Goal: Information Seeking & Learning: Learn about a topic

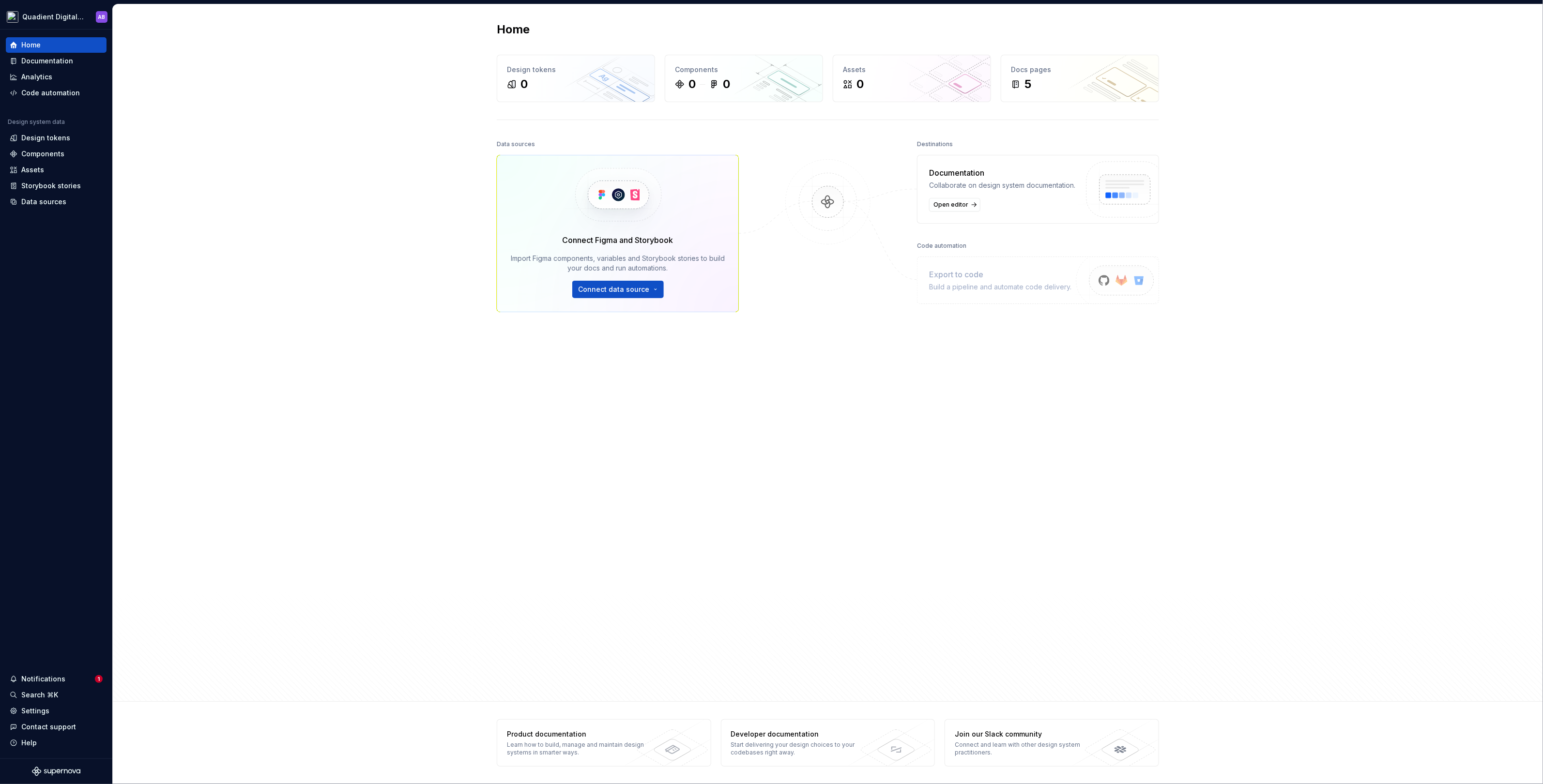
click at [243, 162] on html "Quadient Digital Design System AB Home Documentation Analytics Code automation …" at bounding box center [772, 392] width 1543 height 784
click at [74, 16] on html "Quadient Digital Design System AB Home Documentation Analytics Code automation …" at bounding box center [772, 392] width 1543 height 784
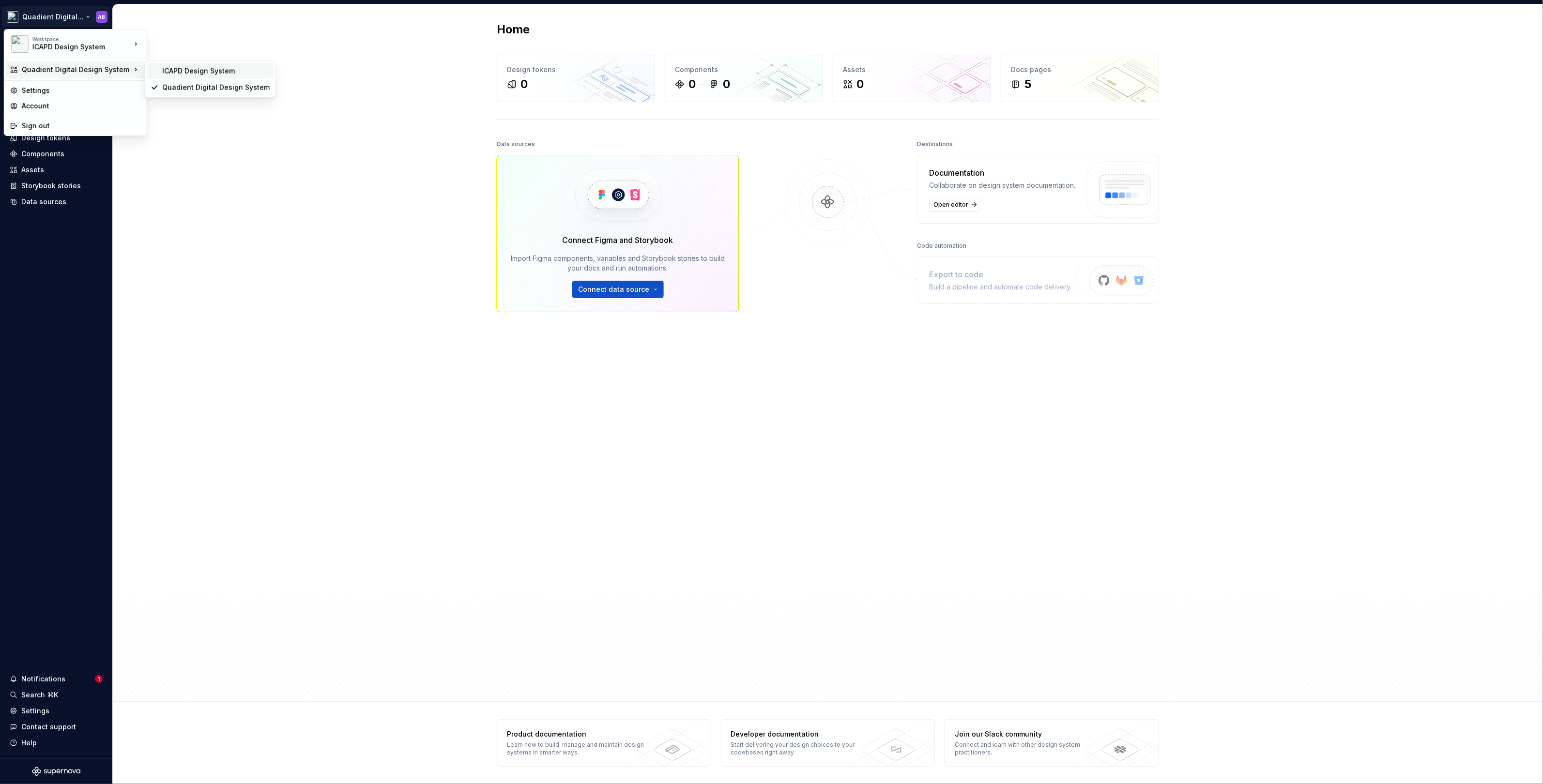
click at [196, 70] on div "ICAPD Design System" at bounding box center [216, 71] width 107 height 10
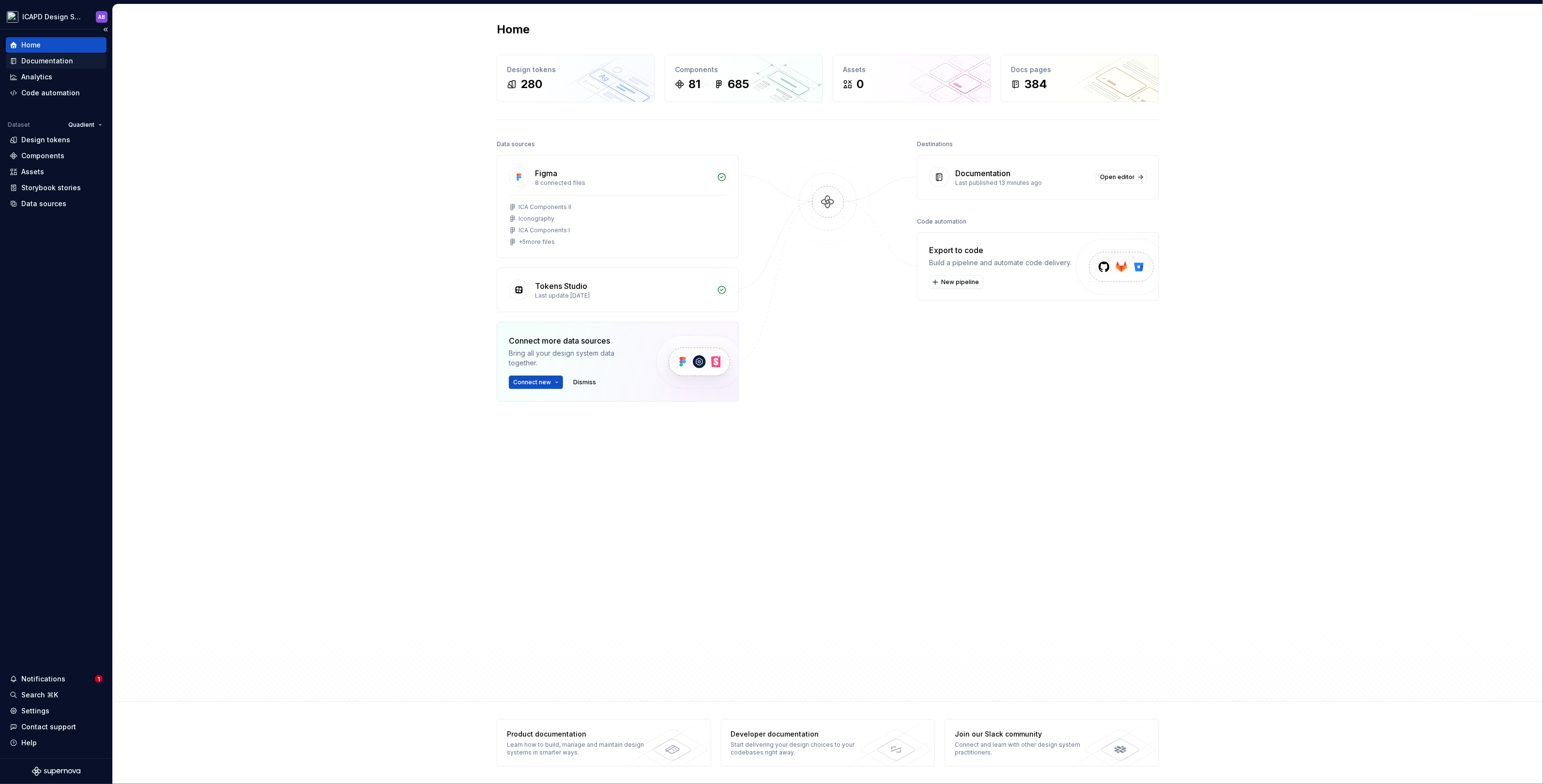
click at [47, 61] on div "Documentation" at bounding box center [47, 61] width 52 height 10
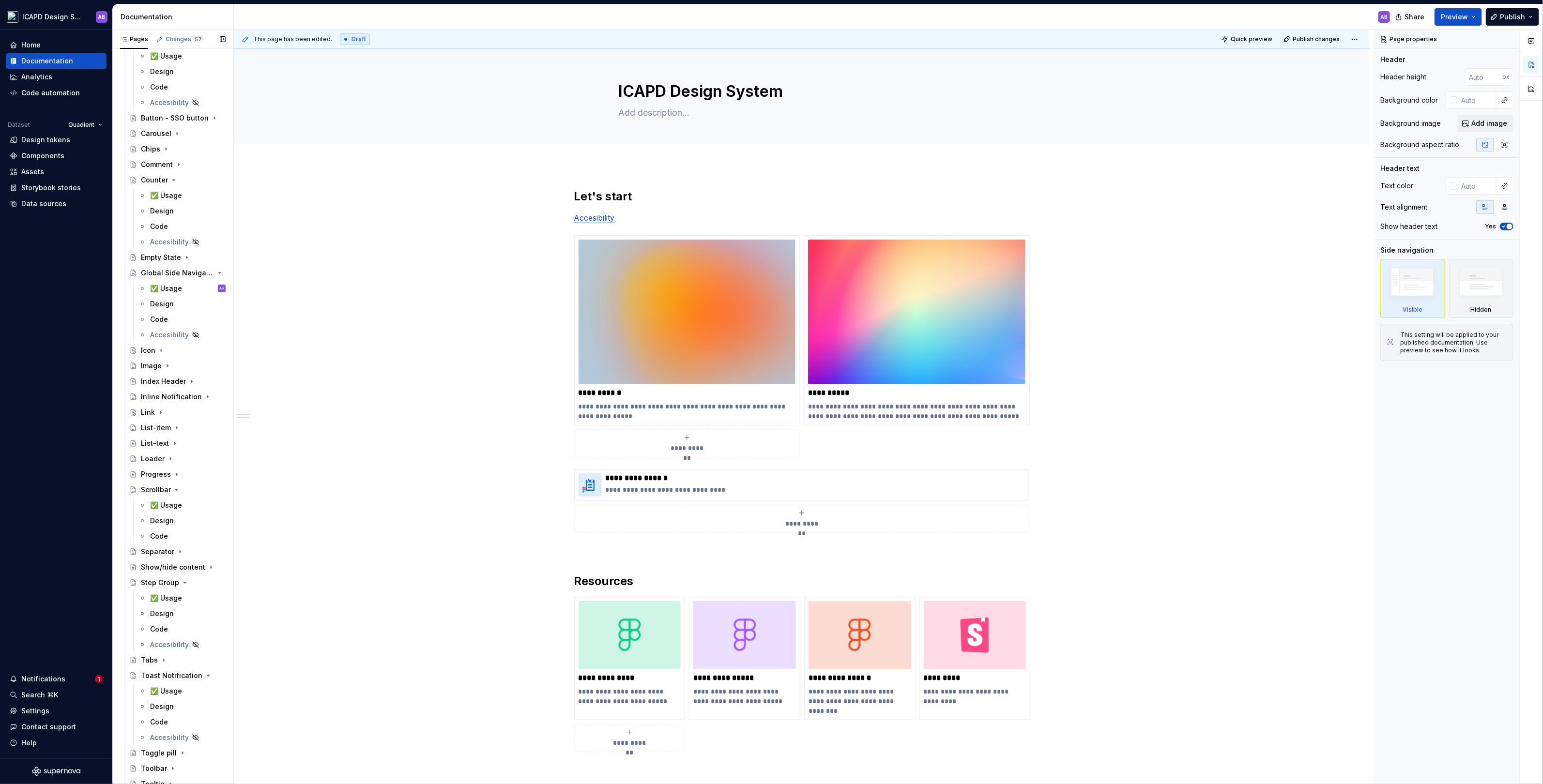
scroll to position [2496, 0]
click at [173, 479] on icon "Page tree" at bounding box center [177, 479] width 8 height 8
click at [181, 525] on icon "Page tree" at bounding box center [184, 525] width 8 height 8
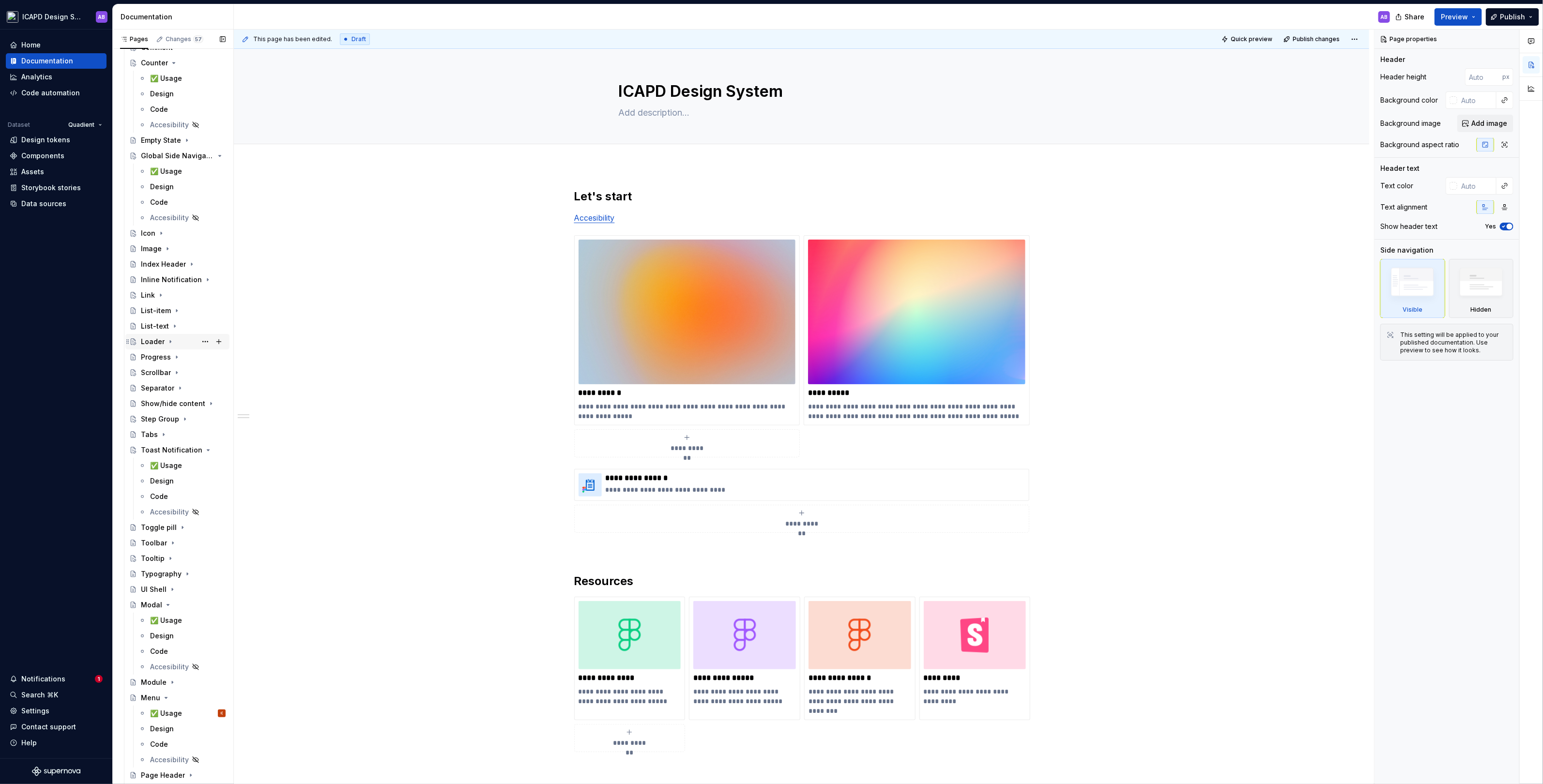
scroll to position [2606, 0]
click at [192, 443] on icon "Page tree" at bounding box center [192, 446] width 8 height 8
click at [168, 539] on icon "Page tree" at bounding box center [168, 539] width 8 height 8
click at [166, 570] on icon "Page tree" at bounding box center [166, 570] width 8 height 8
click at [165, 663] on icon "Page tree" at bounding box center [167, 664] width 2 height 1
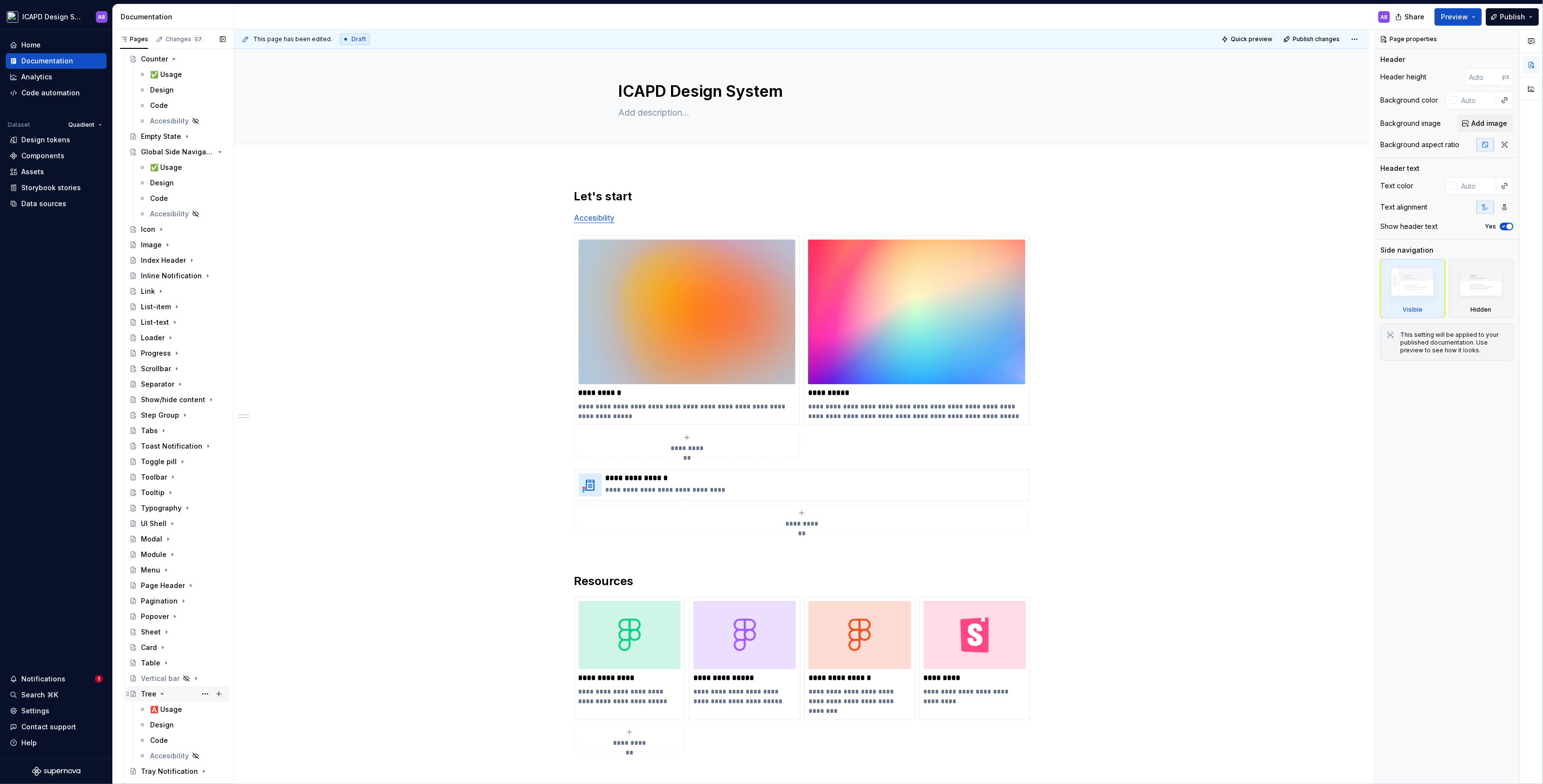
click at [164, 691] on icon "Page tree" at bounding box center [162, 694] width 8 height 8
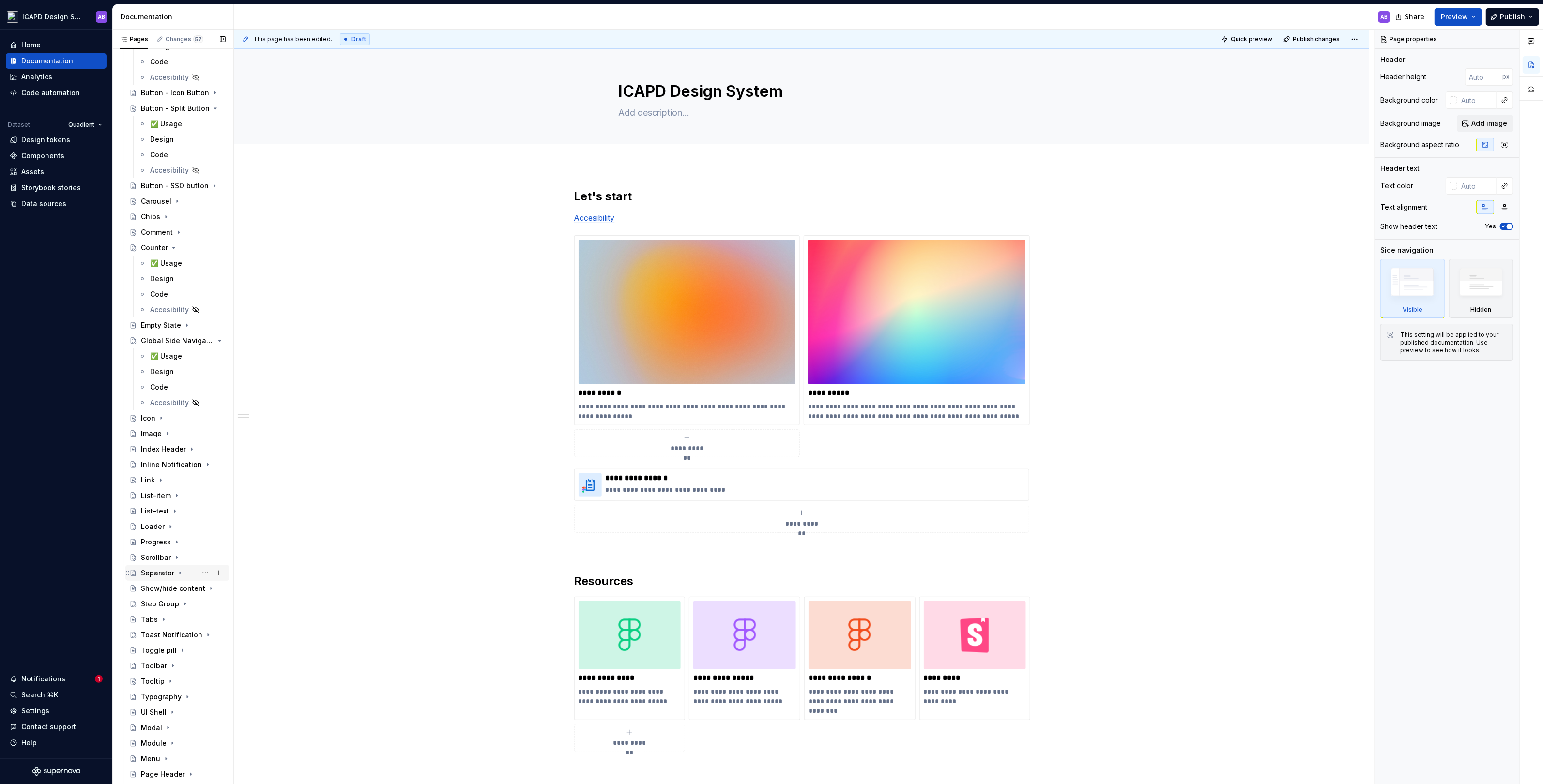
scroll to position [2415, 0]
click at [193, 341] on icon "Page tree" at bounding box center [192, 343] width 8 height 8
click at [171, 247] on icon "Page tree" at bounding box center [174, 250] width 8 height 8
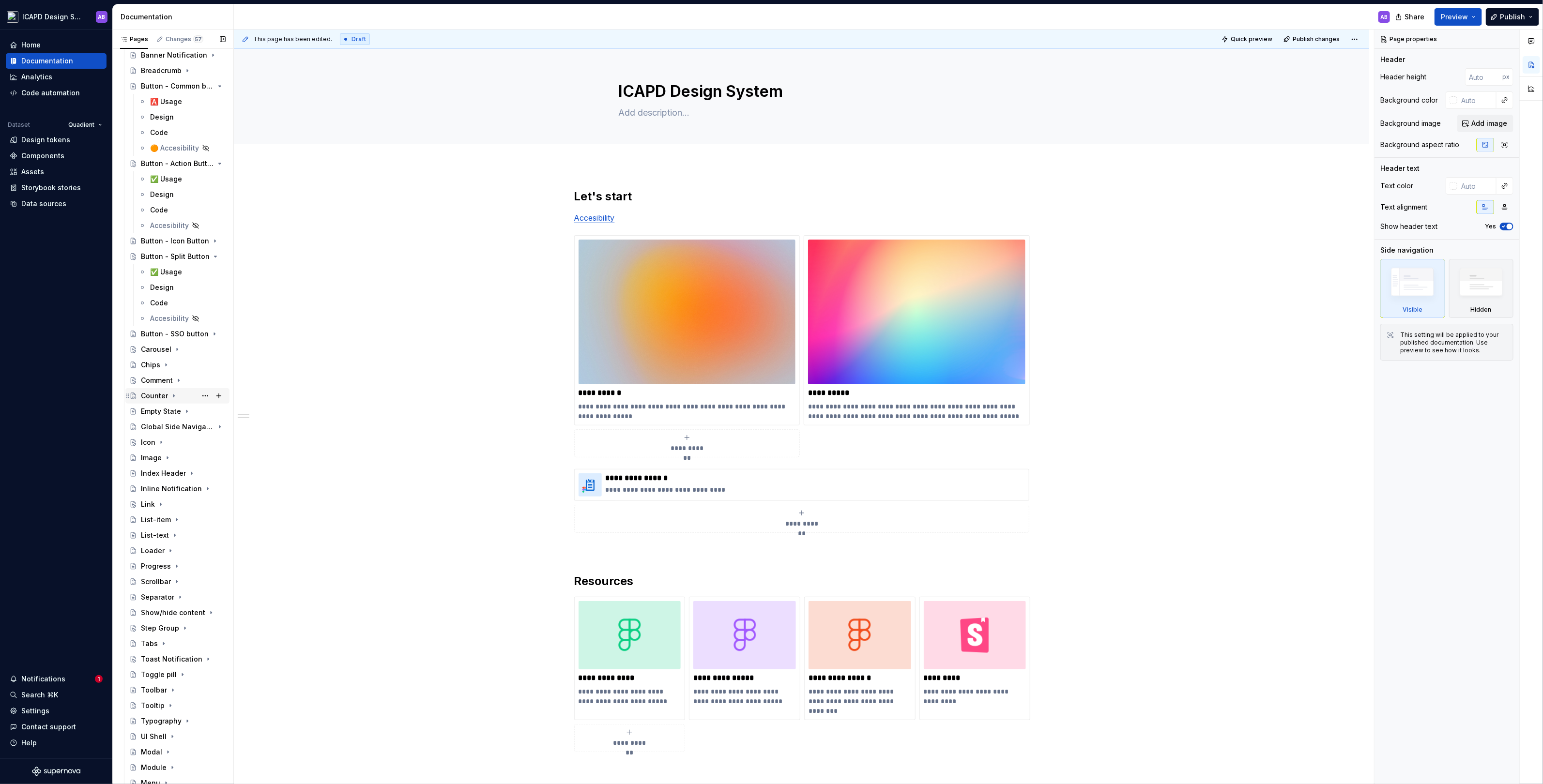
scroll to position [2268, 0]
click at [193, 254] on icon "Page tree" at bounding box center [192, 258] width 8 height 8
click at [189, 163] on icon "Page tree" at bounding box center [192, 164] width 8 height 8
click at [193, 86] on icon "Page tree" at bounding box center [192, 87] width 8 height 8
click at [157, 703] on div "Vertical bar" at bounding box center [158, 707] width 35 height 10
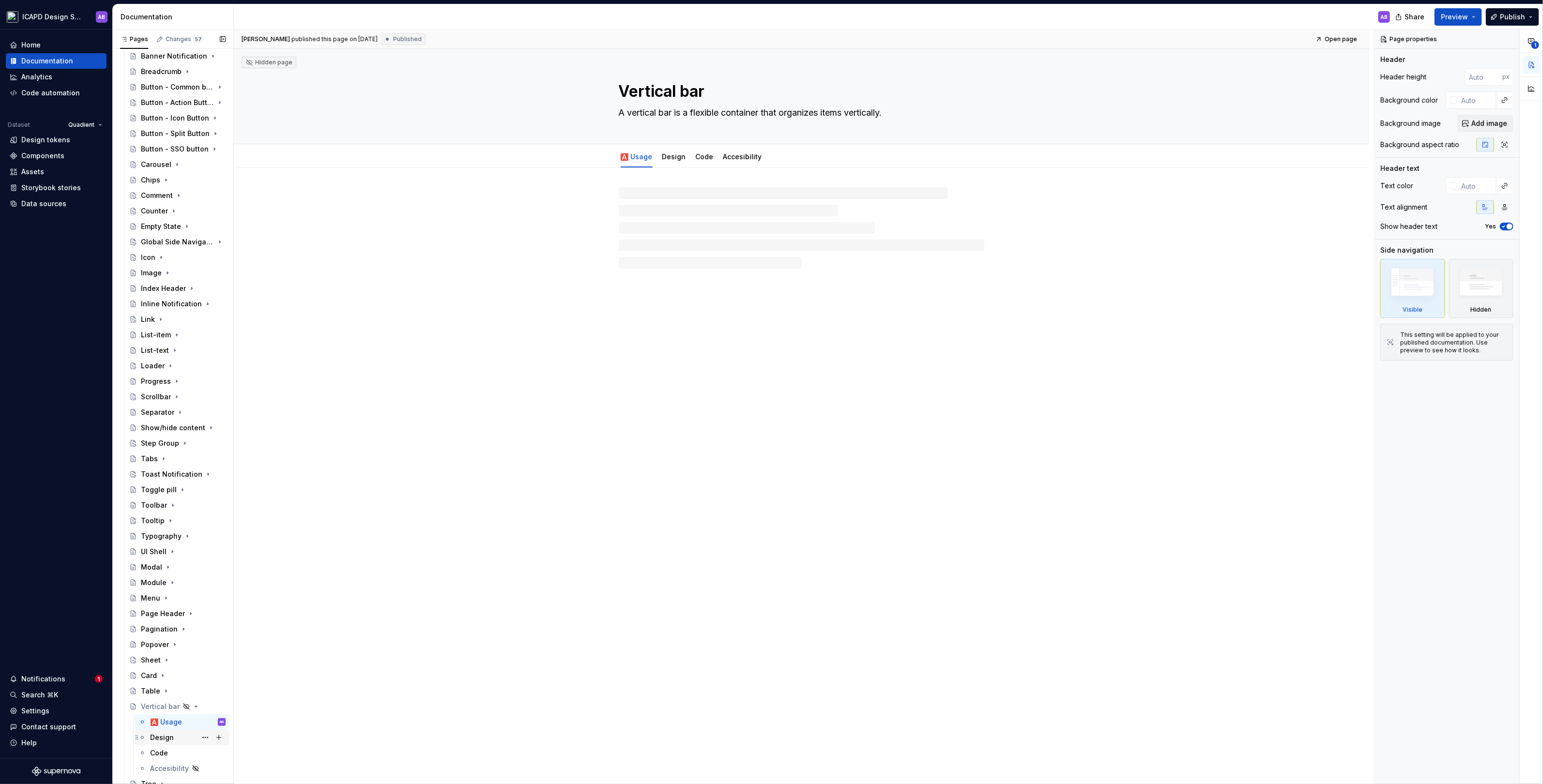
click at [171, 736] on div "Design" at bounding box center [162, 738] width 24 height 10
click at [639, 166] on div "🅰️ Usage Design Code Accesibility" at bounding box center [691, 159] width 157 height 26
click at [637, 154] on link "🅰️ Usage" at bounding box center [636, 157] width 32 height 8
click at [205, 706] on button "Page tree" at bounding box center [205, 707] width 14 height 14
click at [249, 683] on div "Show page" at bounding box center [264, 683] width 95 height 10
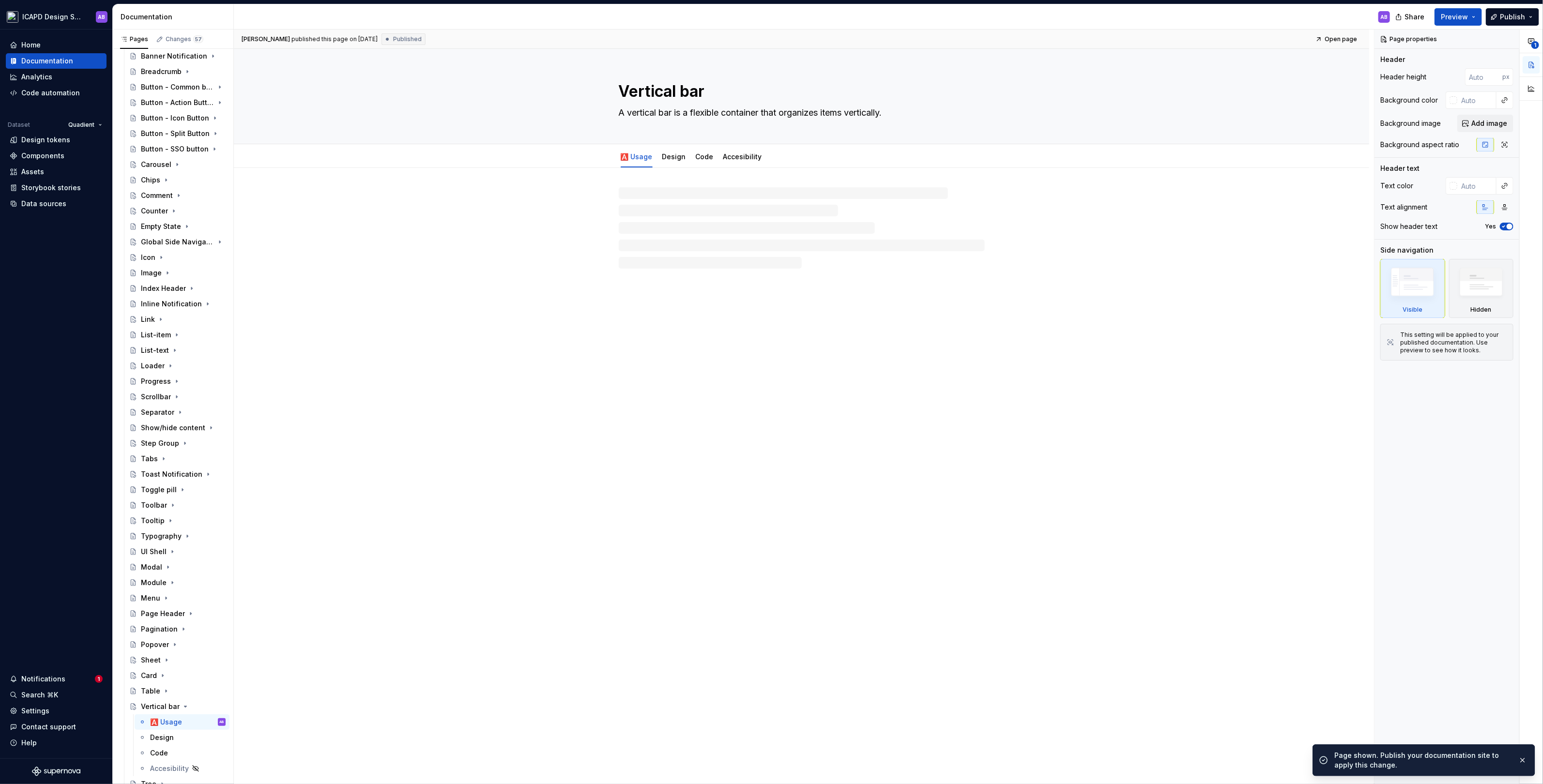
type textarea "*"
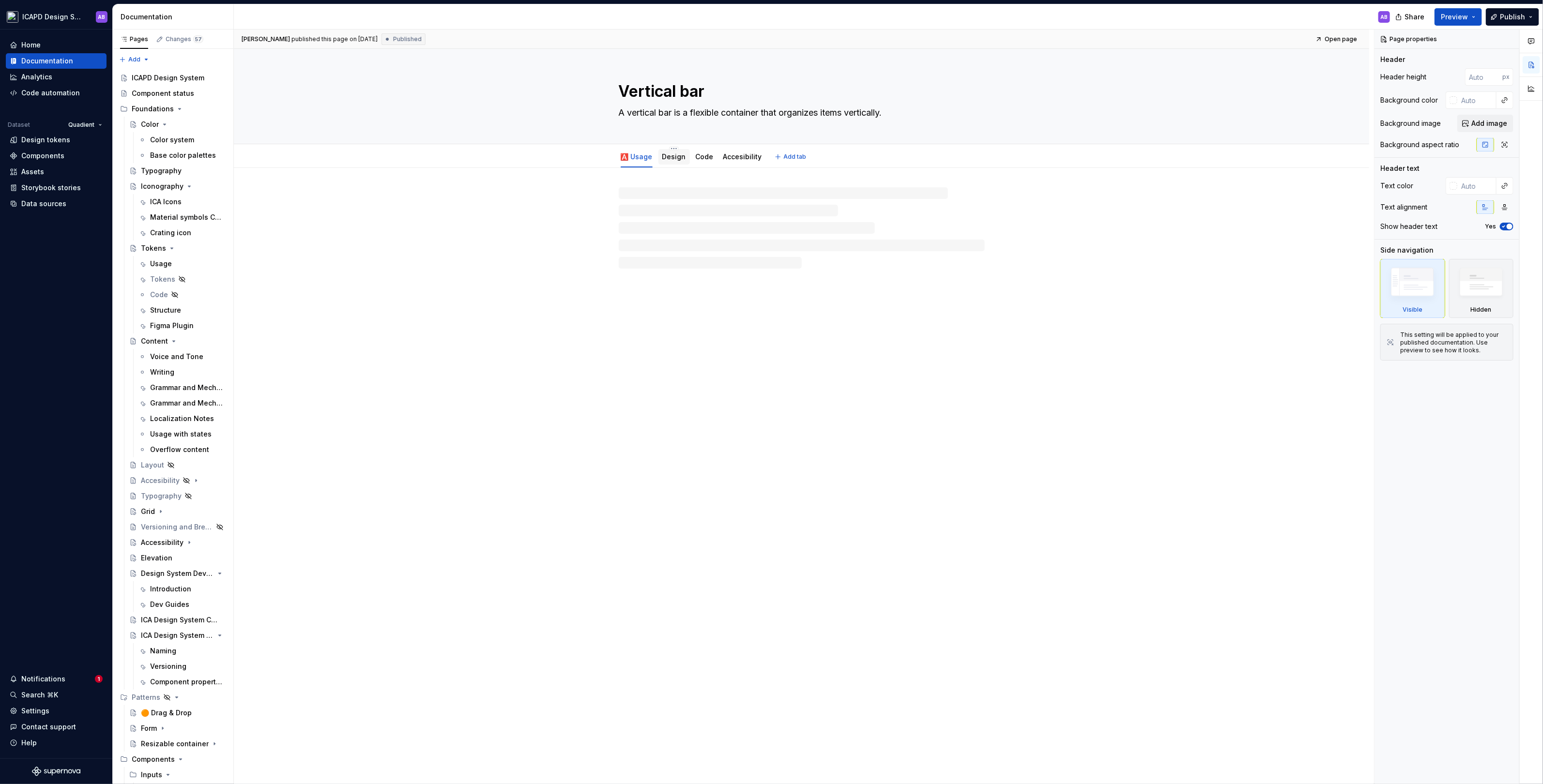
click at [674, 156] on link "Design" at bounding box center [674, 157] width 24 height 8
click at [637, 162] on div "🅰️ Usage" at bounding box center [637, 157] width 40 height 16
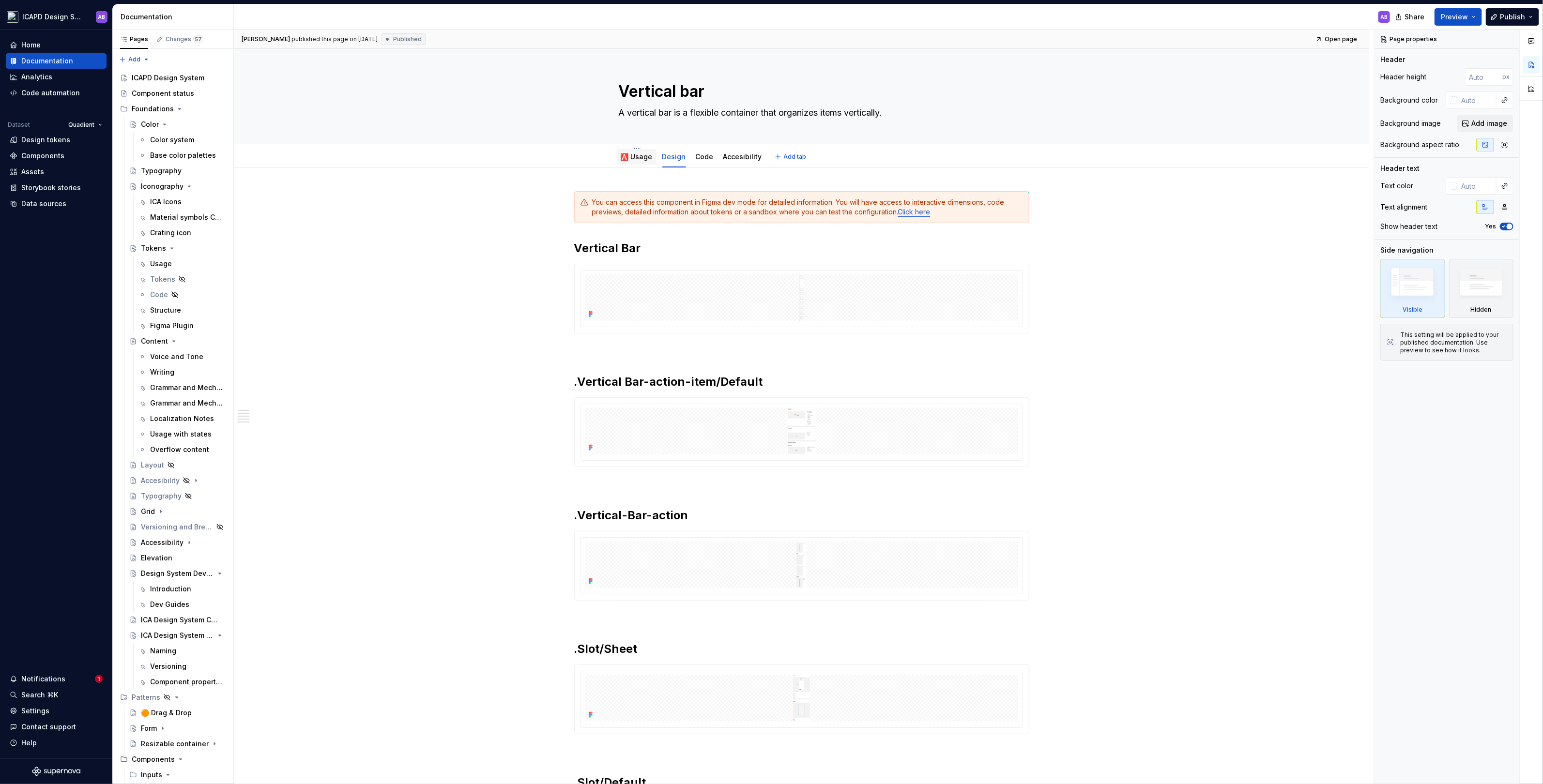
click at [638, 156] on link "🅰️ Usage" at bounding box center [636, 157] width 32 height 8
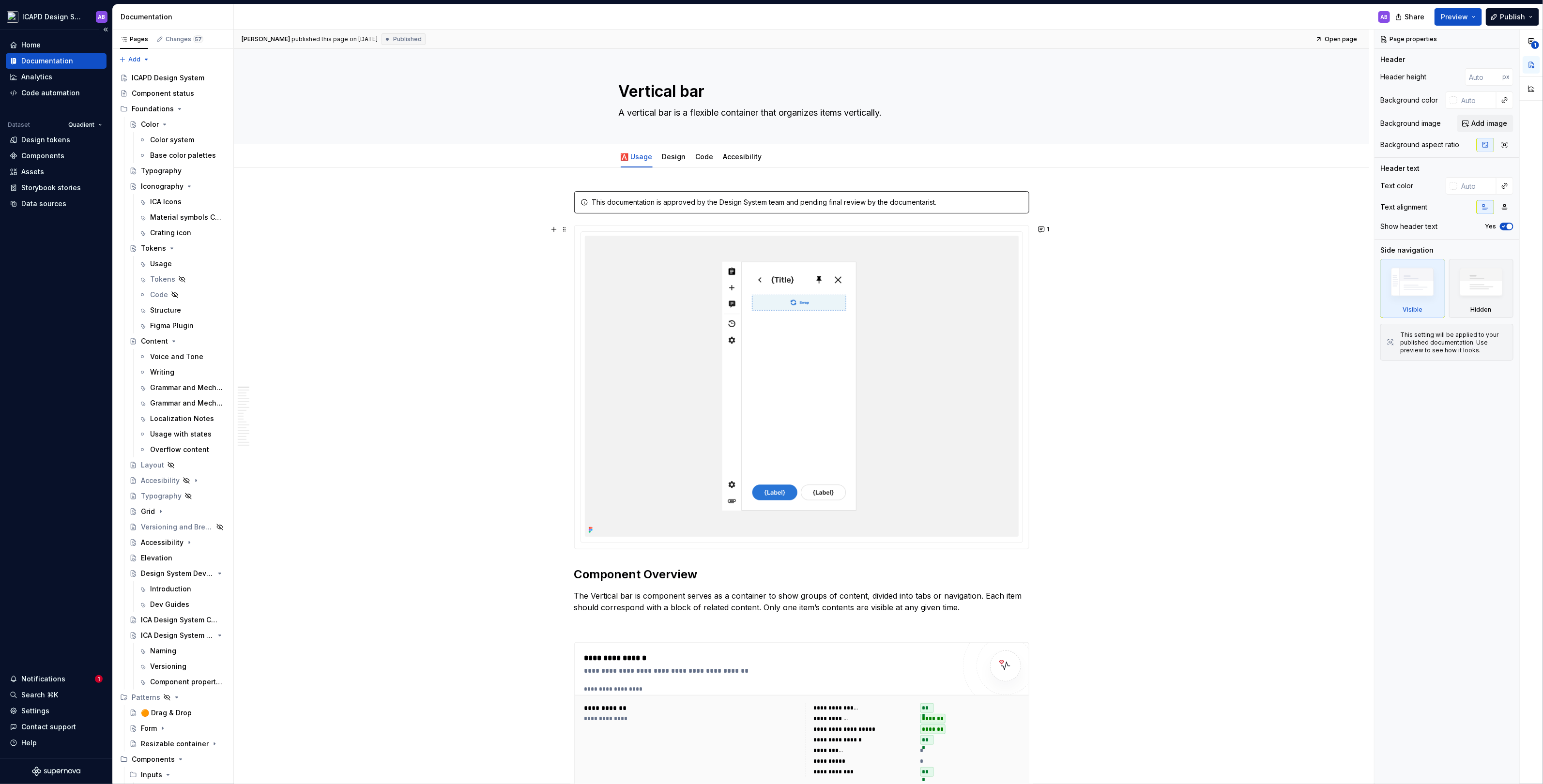
type textarea "*"
